Goal: Find specific page/section: Find specific page/section

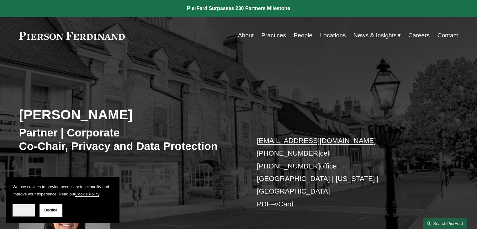
click at [29, 209] on span "Accept" at bounding box center [24, 210] width 12 height 4
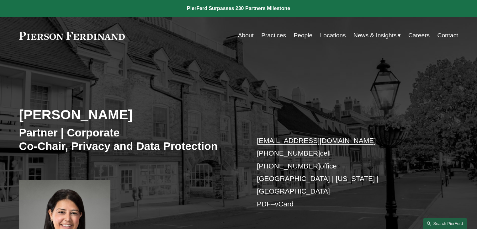
click at [293, 37] on link "People" at bounding box center [302, 35] width 19 height 12
